Goal: Navigation & Orientation: Find specific page/section

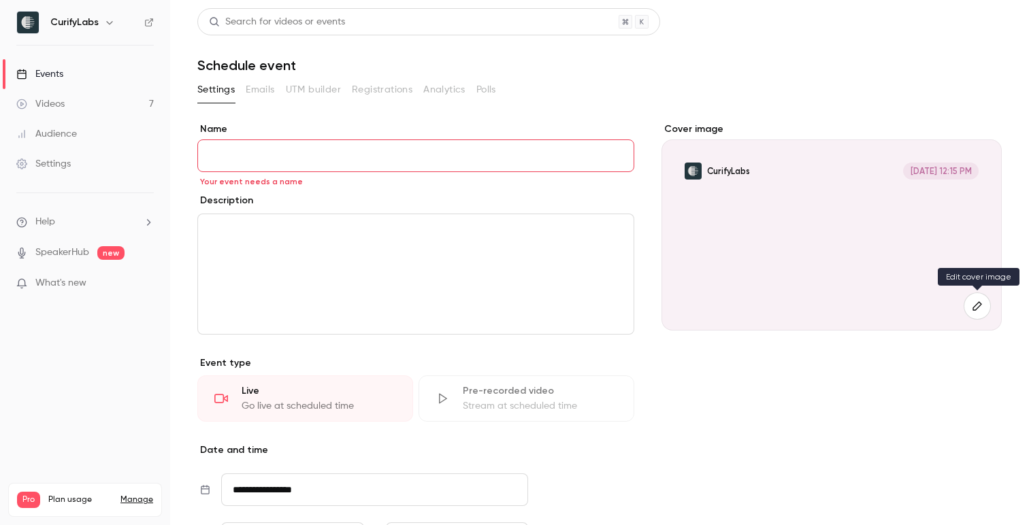
click at [979, 309] on icon "button" at bounding box center [977, 306] width 15 height 11
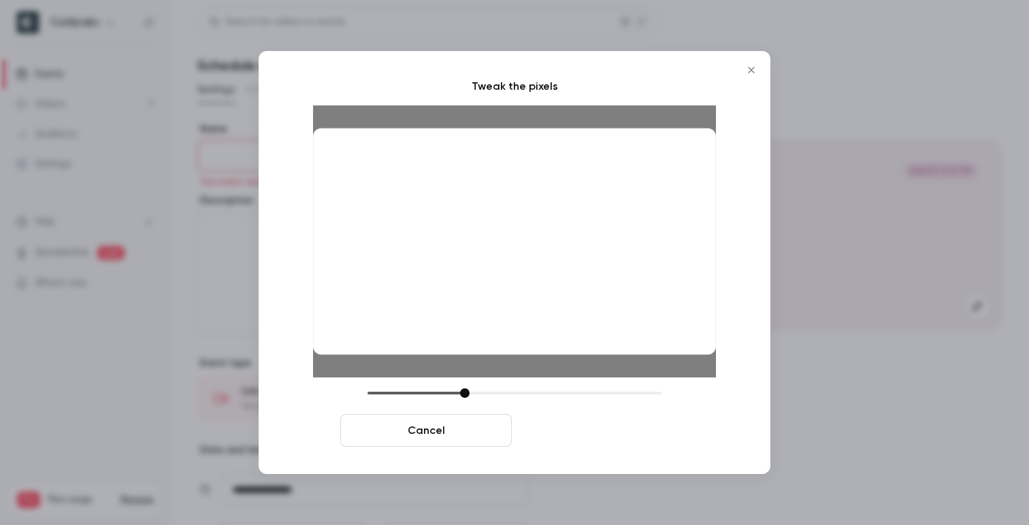
click at [581, 428] on button "Crop and save" at bounding box center [602, 430] width 171 height 33
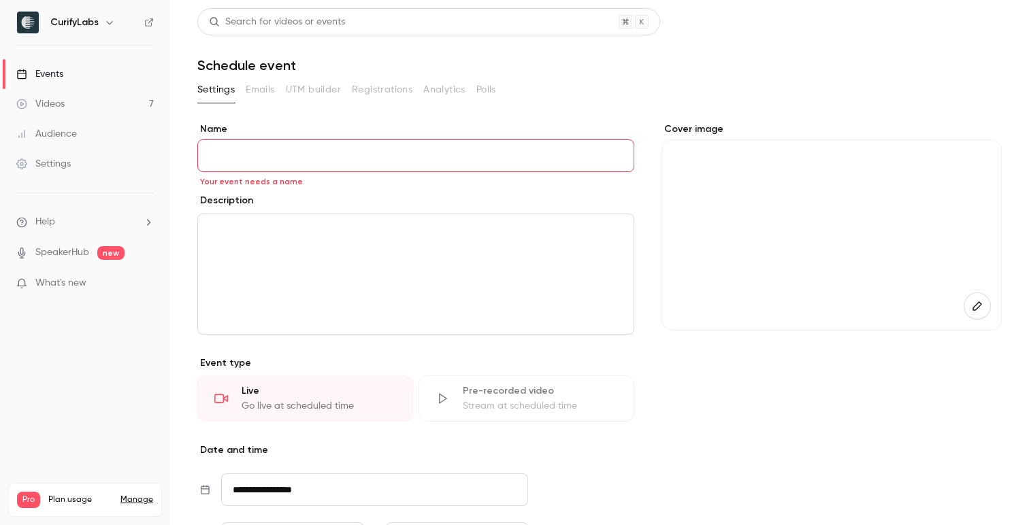
click at [60, 79] on div "Events" at bounding box center [39, 74] width 47 height 14
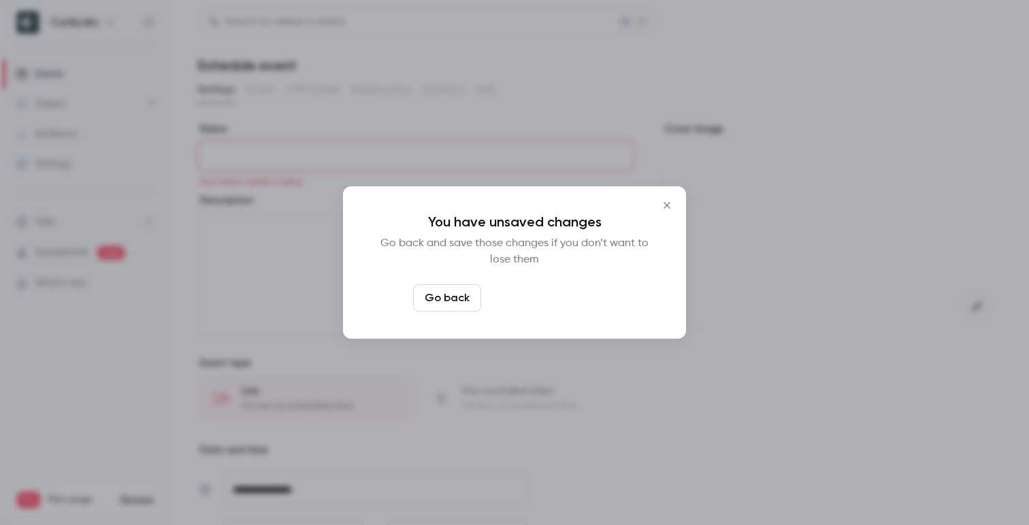
click at [528, 303] on button "Leave page anyway" at bounding box center [551, 297] width 129 height 27
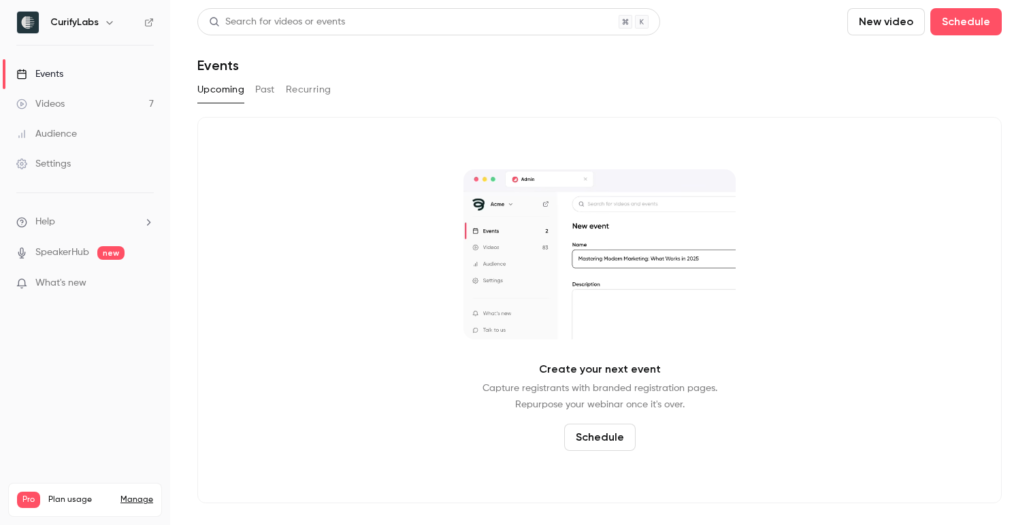
click at [100, 135] on link "Audience" at bounding box center [85, 134] width 170 height 30
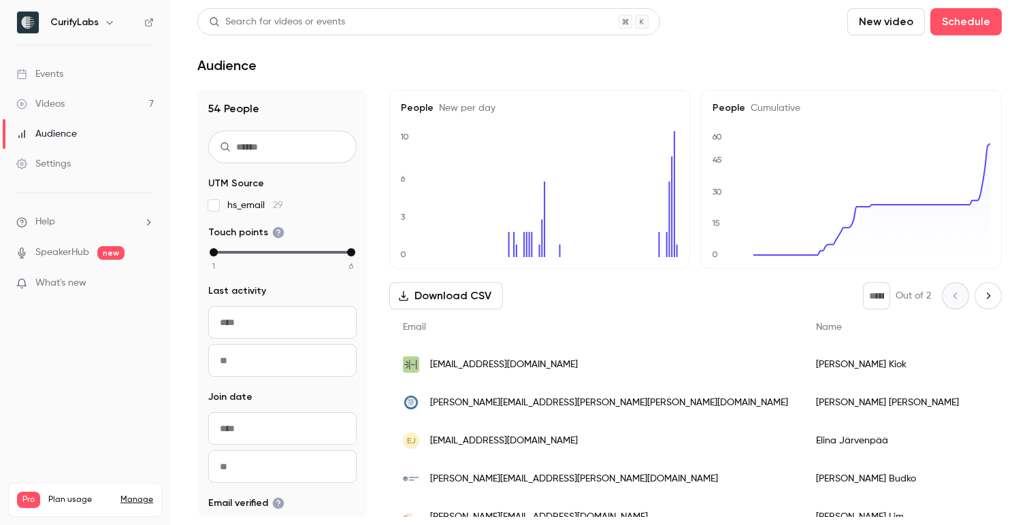
click at [71, 77] on link "Events" at bounding box center [85, 74] width 170 height 30
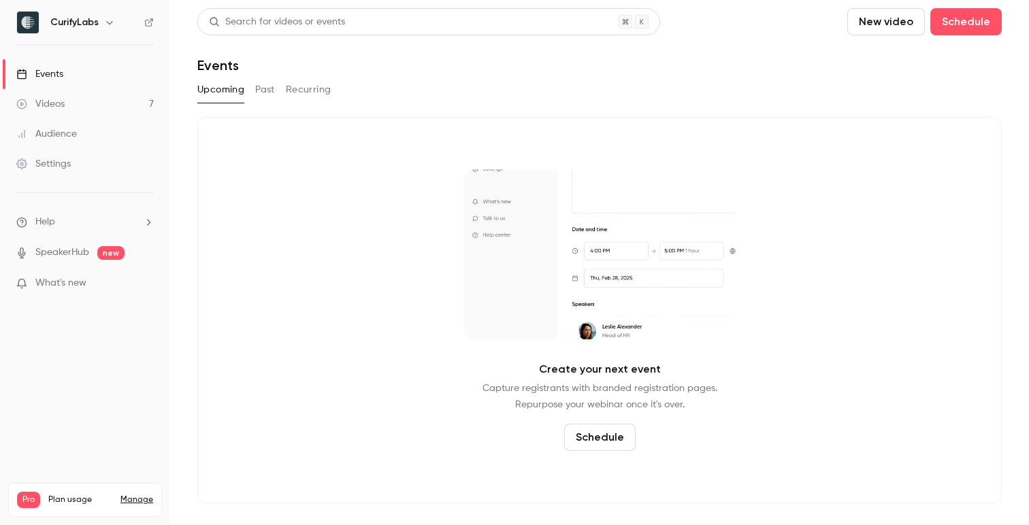
click at [265, 90] on button "Past" at bounding box center [265, 90] width 20 height 22
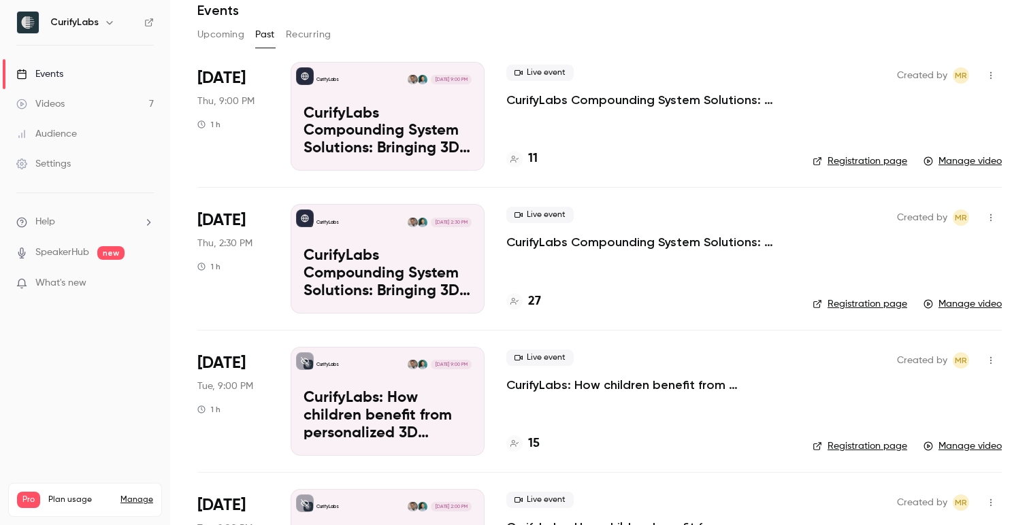
scroll to position [56, 0]
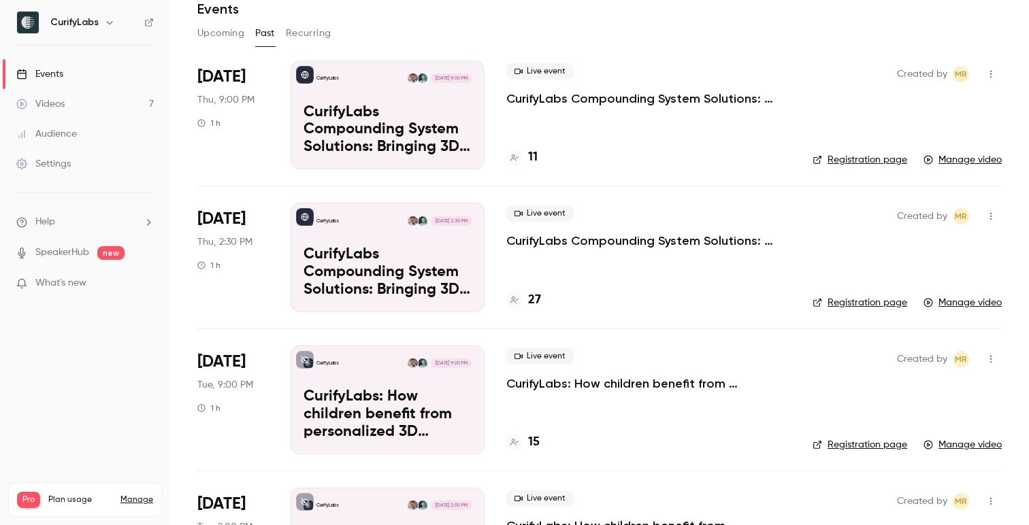
click at [806, 247] on li "Aug 7 Thu, 2:30 PM 1 h CurifyLabs Aug 7, 2:30 PM CurifyLabs Compounding System …" at bounding box center [599, 257] width 804 height 142
click at [991, 212] on icon "button" at bounding box center [990, 217] width 11 height 10
click at [749, 282] on div at bounding box center [514, 262] width 1029 height 525
click at [528, 293] on h4 "27" at bounding box center [534, 300] width 13 height 18
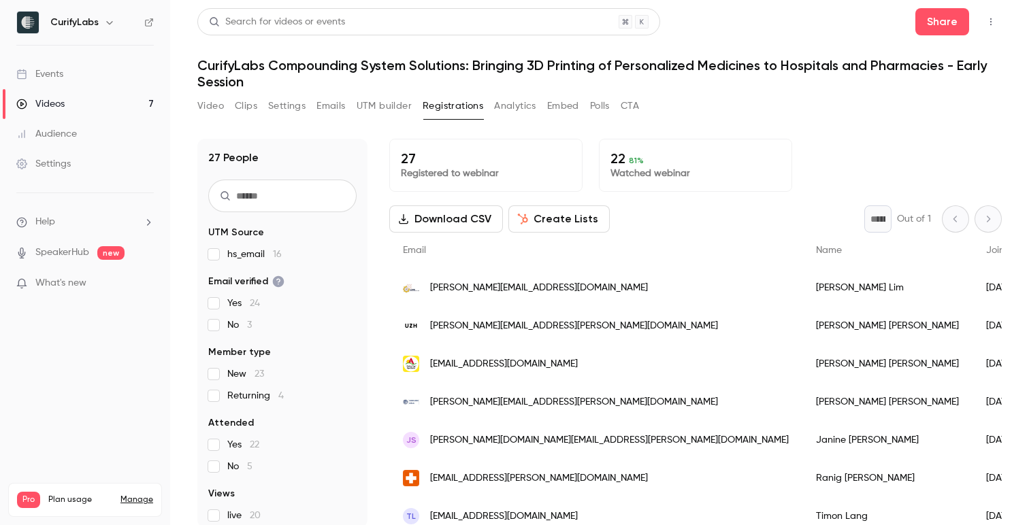
click at [516, 104] on button "Analytics" at bounding box center [515, 106] width 42 height 22
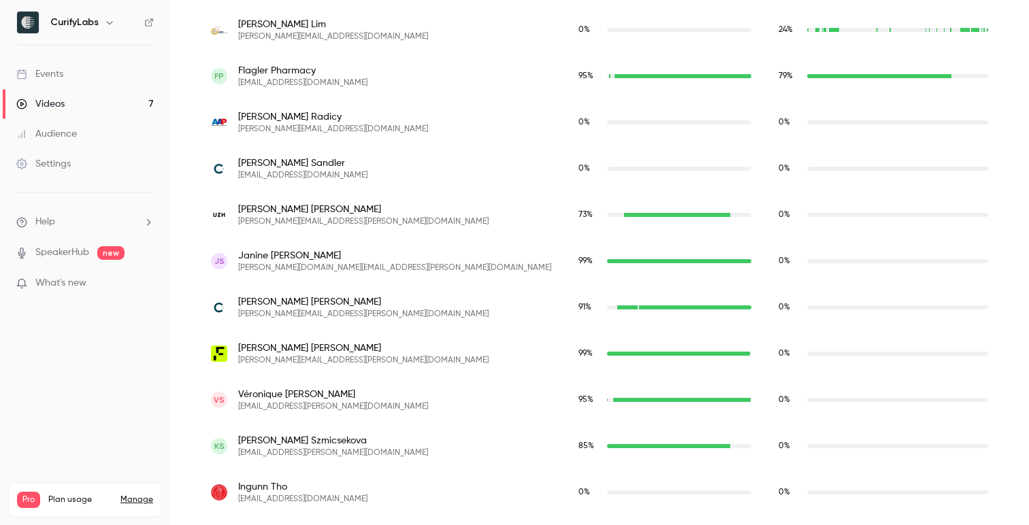
scroll to position [1220, 0]
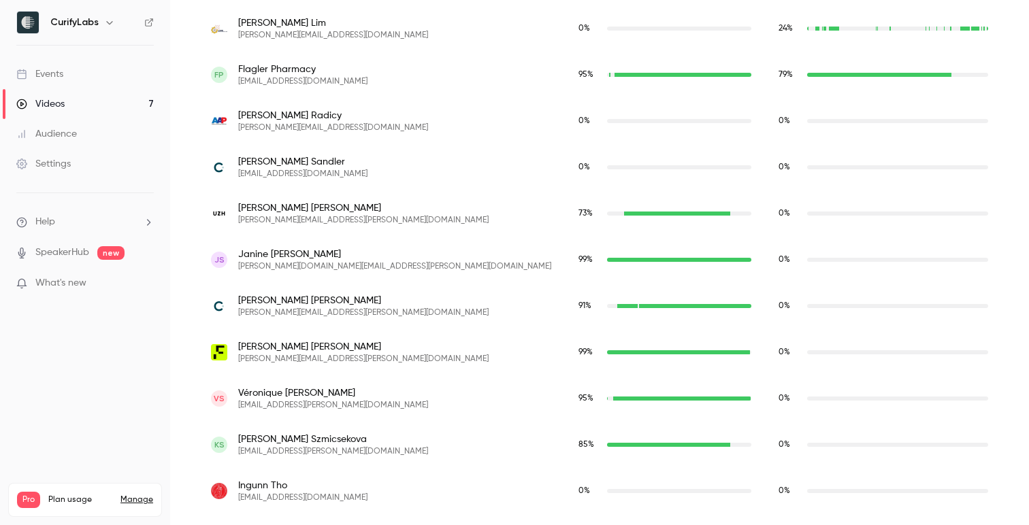
click at [65, 25] on h6 "CurifyLabs" at bounding box center [74, 23] width 48 height 14
click at [58, 166] on div "Settings" at bounding box center [43, 164] width 54 height 14
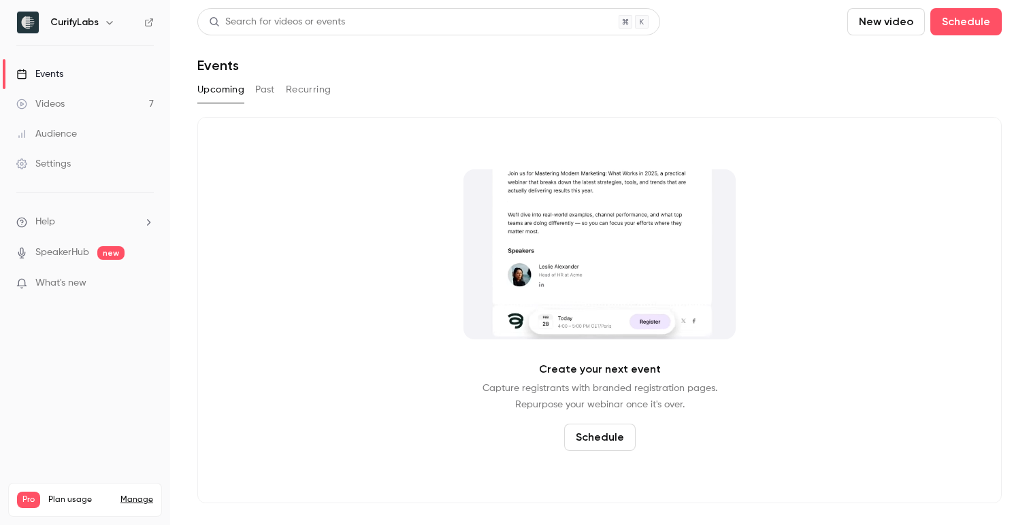
click at [671, 100] on div "Upcoming Past Recurring" at bounding box center [599, 90] width 804 height 22
